Goal: Information Seeking & Learning: Understand process/instructions

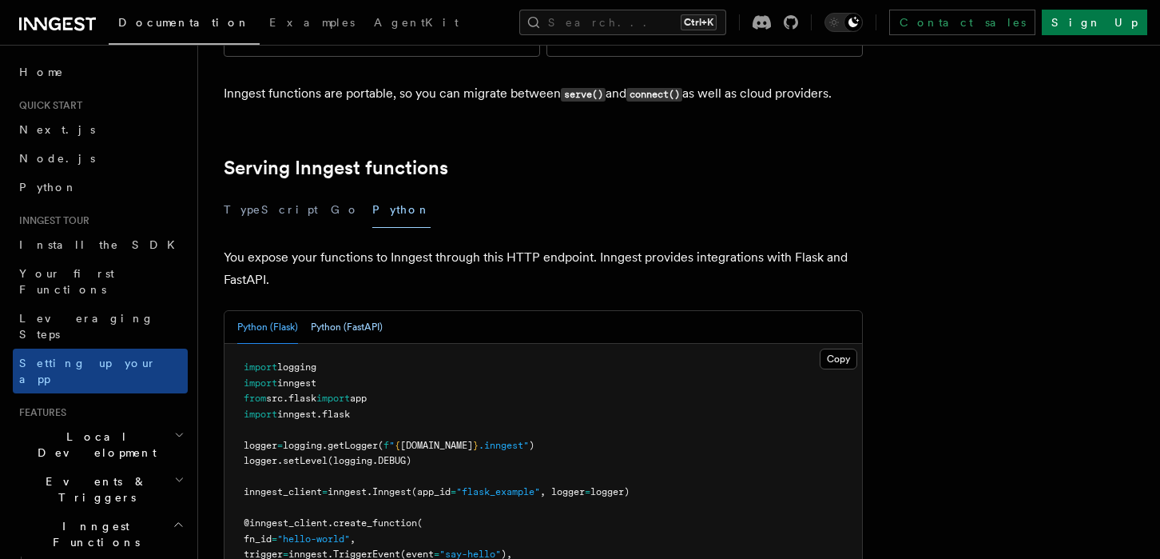
click at [353, 311] on button "Python (FastAPI)" at bounding box center [347, 327] width 72 height 33
click at [261, 311] on button "Python (Flask)" at bounding box center [267, 327] width 61 height 33
click at [325, 311] on button "Python (FastAPI)" at bounding box center [347, 327] width 72 height 33
click at [274, 311] on button "Python (Flask)" at bounding box center [267, 327] width 61 height 33
click at [324, 311] on button "Python (FastAPI)" at bounding box center [347, 327] width 72 height 33
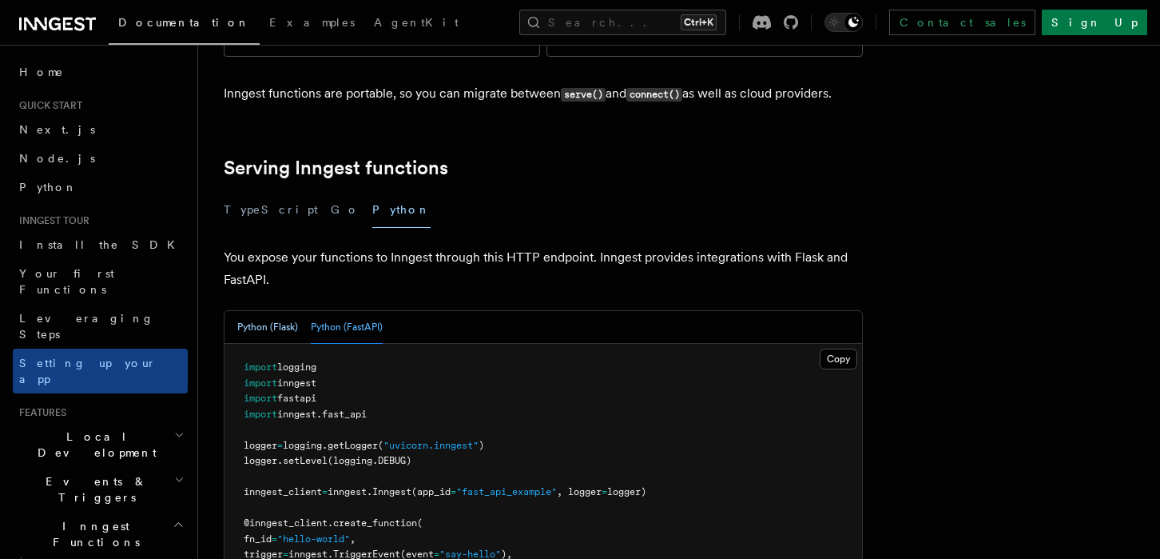
click at [289, 311] on button "Python (Flask)" at bounding box center [267, 327] width 61 height 33
click at [324, 311] on button "Python (FastAPI)" at bounding box center [347, 327] width 72 height 33
click at [281, 311] on button "Python (Flask)" at bounding box center [267, 327] width 61 height 33
click at [321, 311] on button "Python (FastAPI)" at bounding box center [347, 327] width 72 height 33
click at [265, 311] on button "Python (Flask)" at bounding box center [267, 327] width 61 height 33
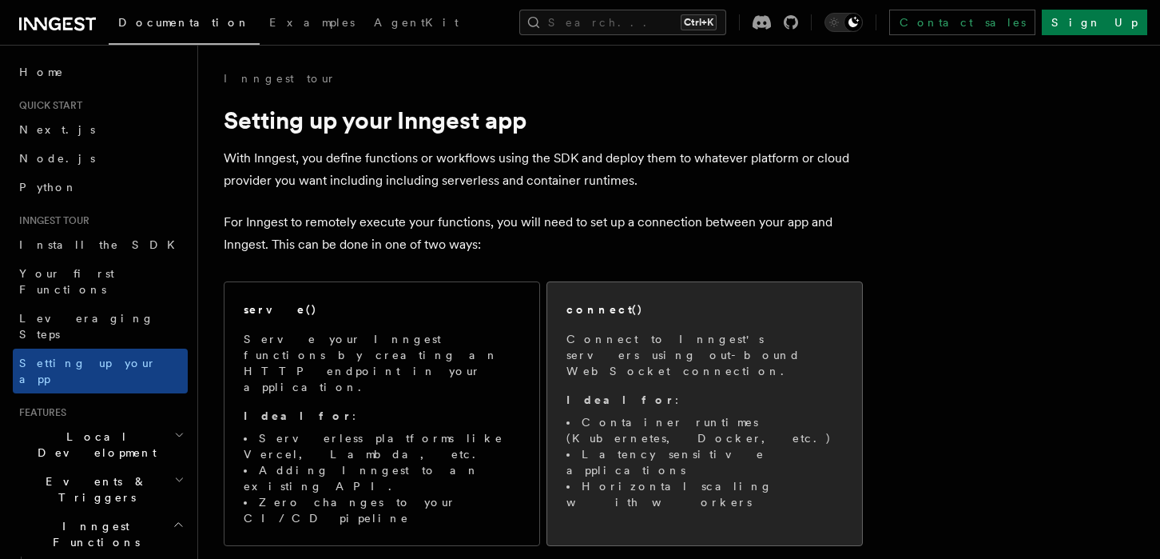
click at [738, 351] on p "Connect to Inngest's servers using out-bound WebSocket connection." at bounding box center [705, 355] width 277 height 48
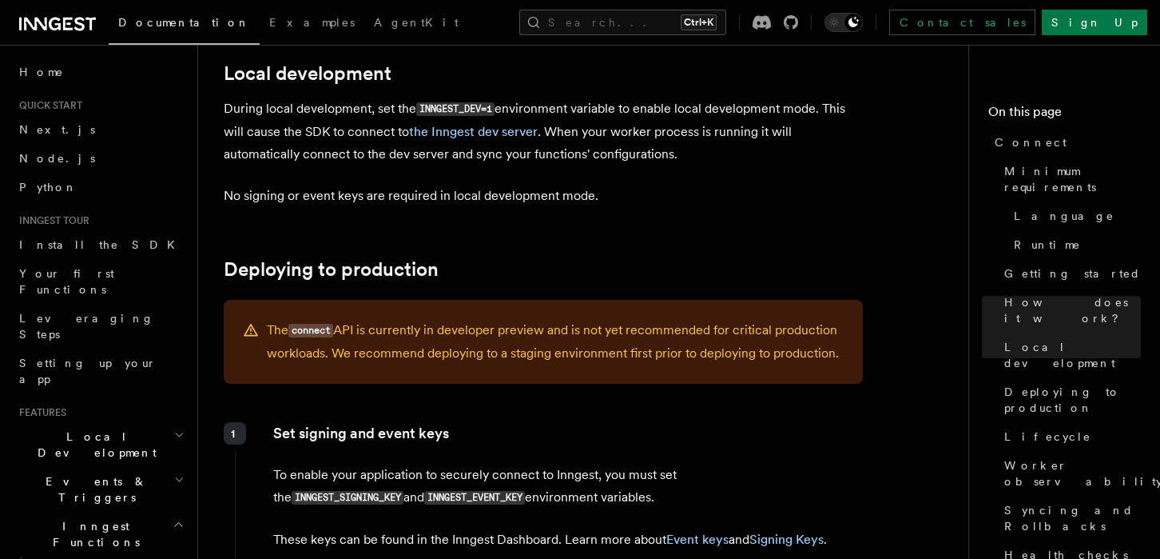
scroll to position [2078, 0]
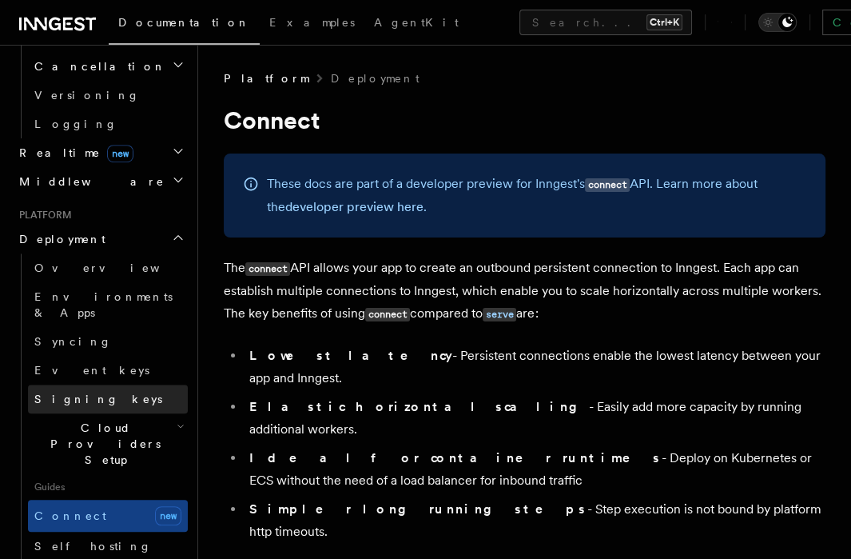
scroll to position [639, 0]
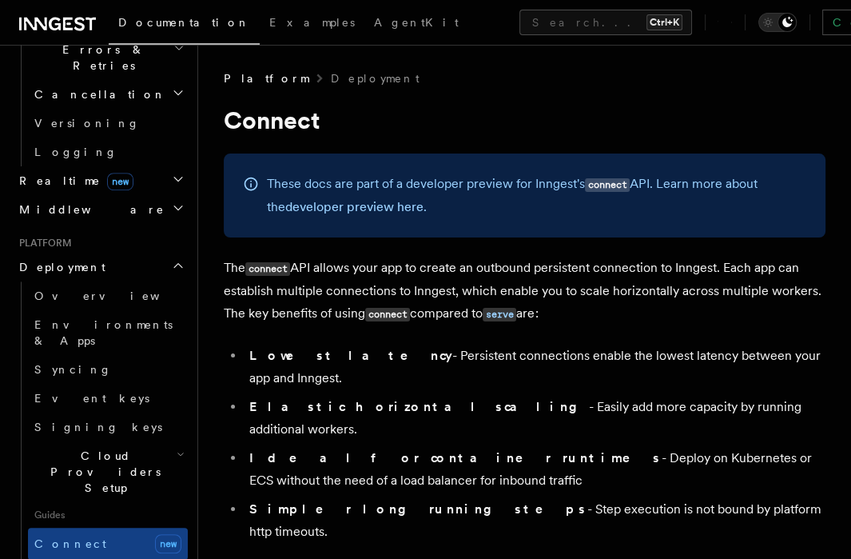
click at [96, 448] on span "Cloud Providers Setup" at bounding box center [102, 472] width 149 height 48
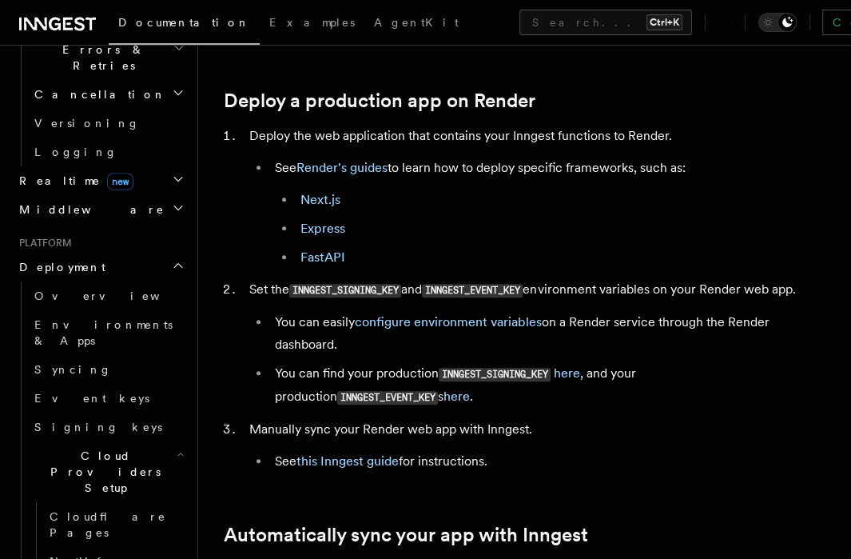
scroll to position [480, 0]
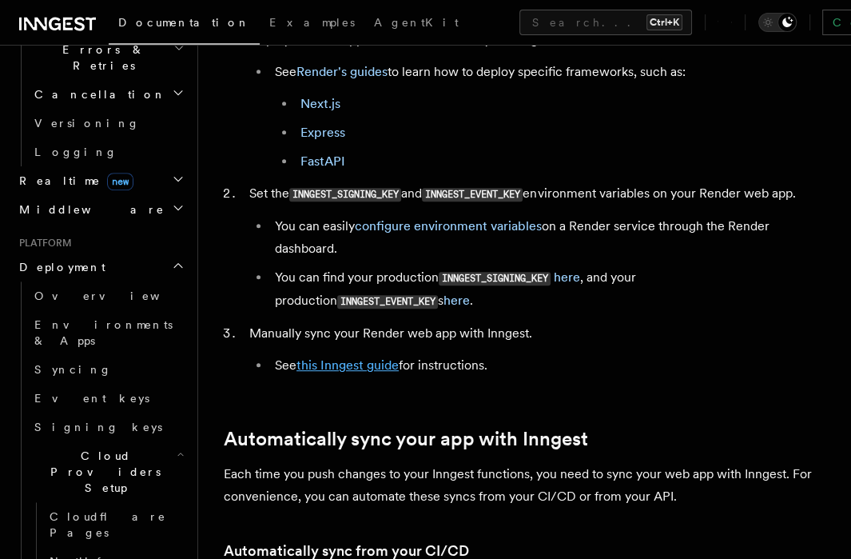
click at [352, 360] on link "this Inngest guide" at bounding box center [347, 364] width 102 height 15
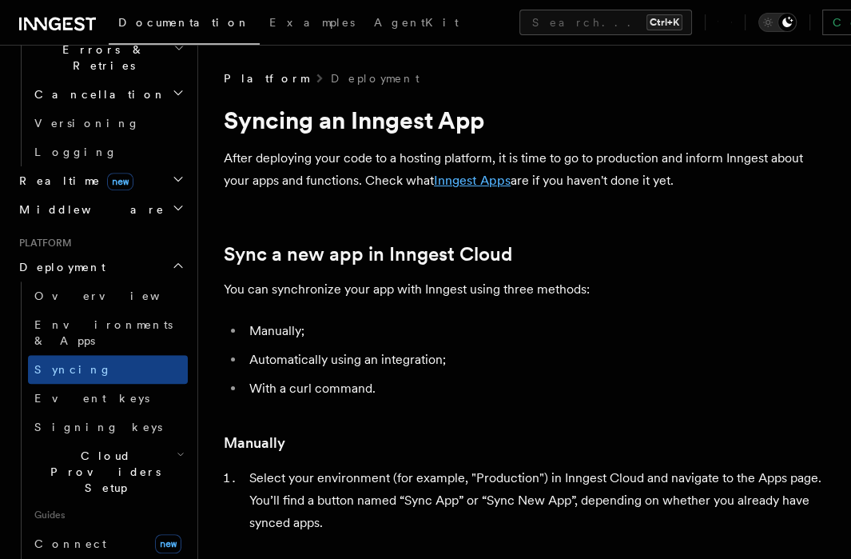
click at [460, 181] on link "Inngest Apps" at bounding box center [472, 180] width 77 height 15
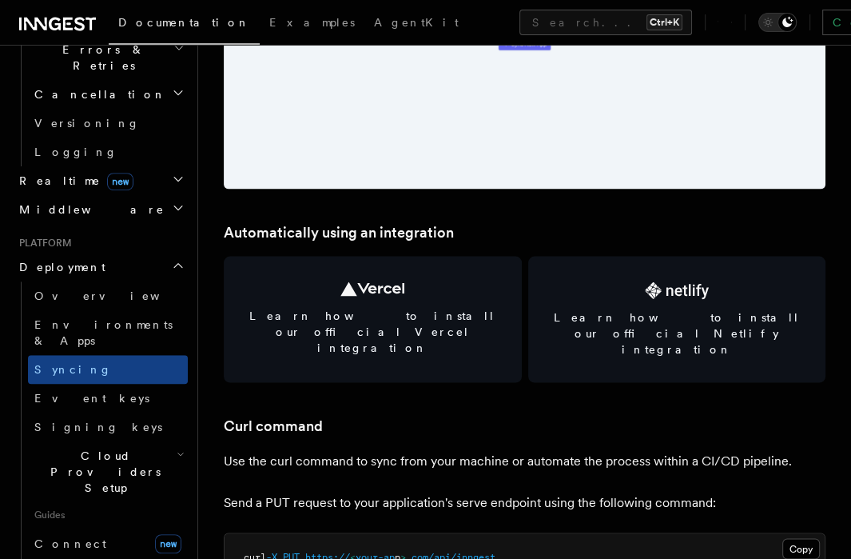
scroll to position [2078, 0]
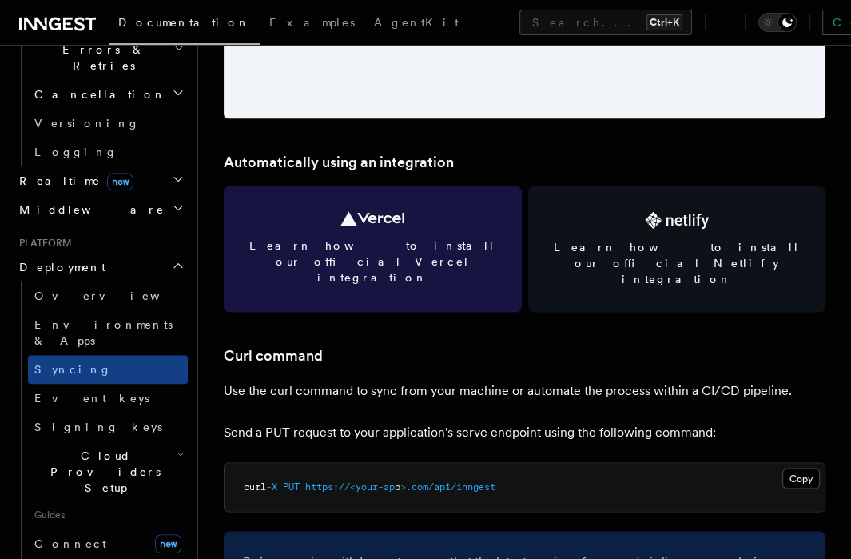
click at [461, 242] on span "Learn how to install our official Vercel integration" at bounding box center [373, 261] width 260 height 48
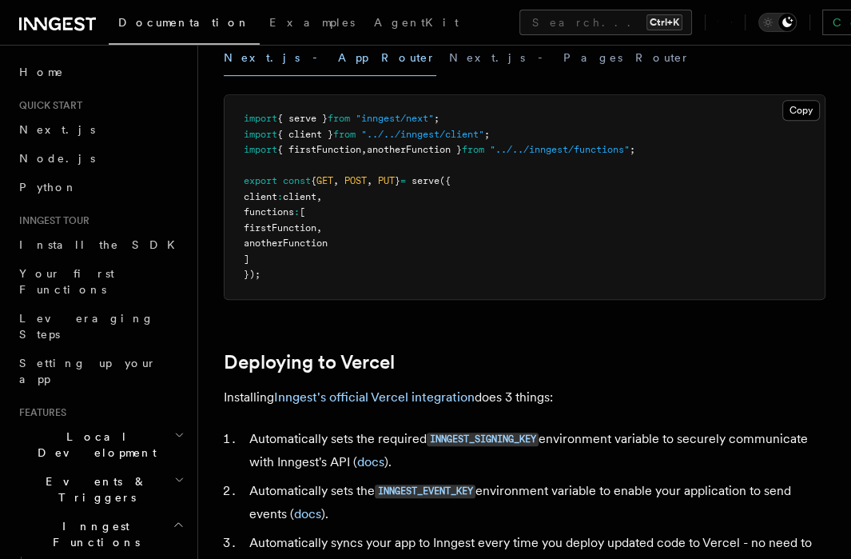
scroll to position [400, 0]
